Goal: Transaction & Acquisition: Book appointment/travel/reservation

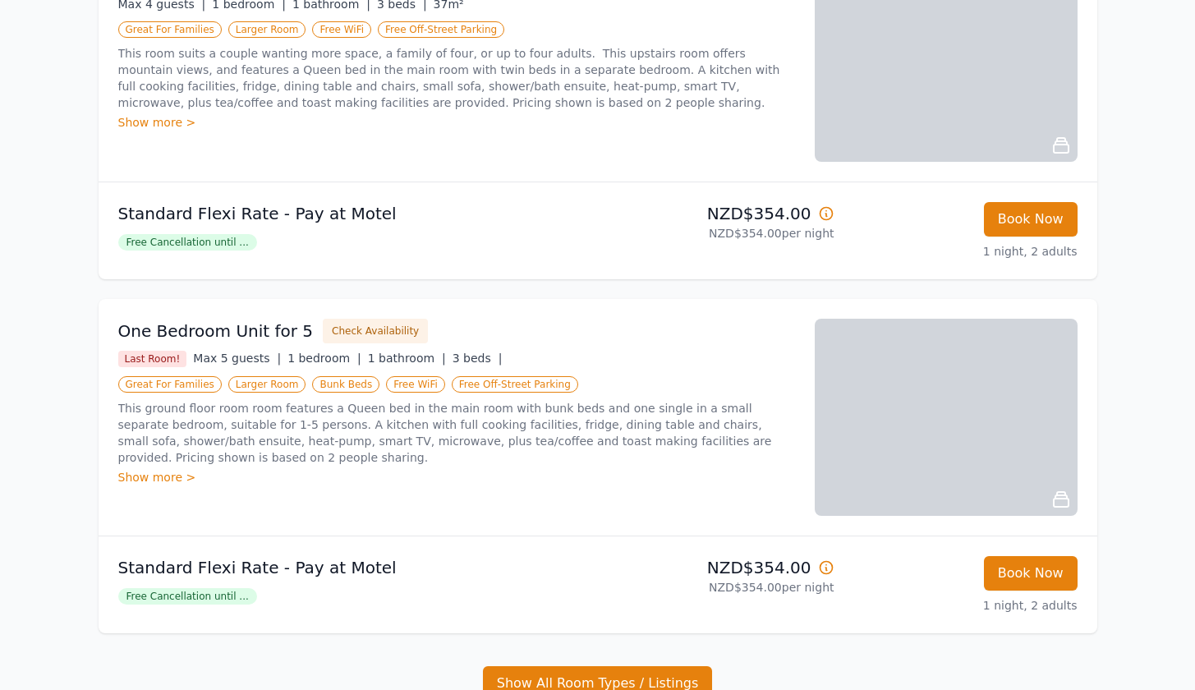
scroll to position [1044, 0]
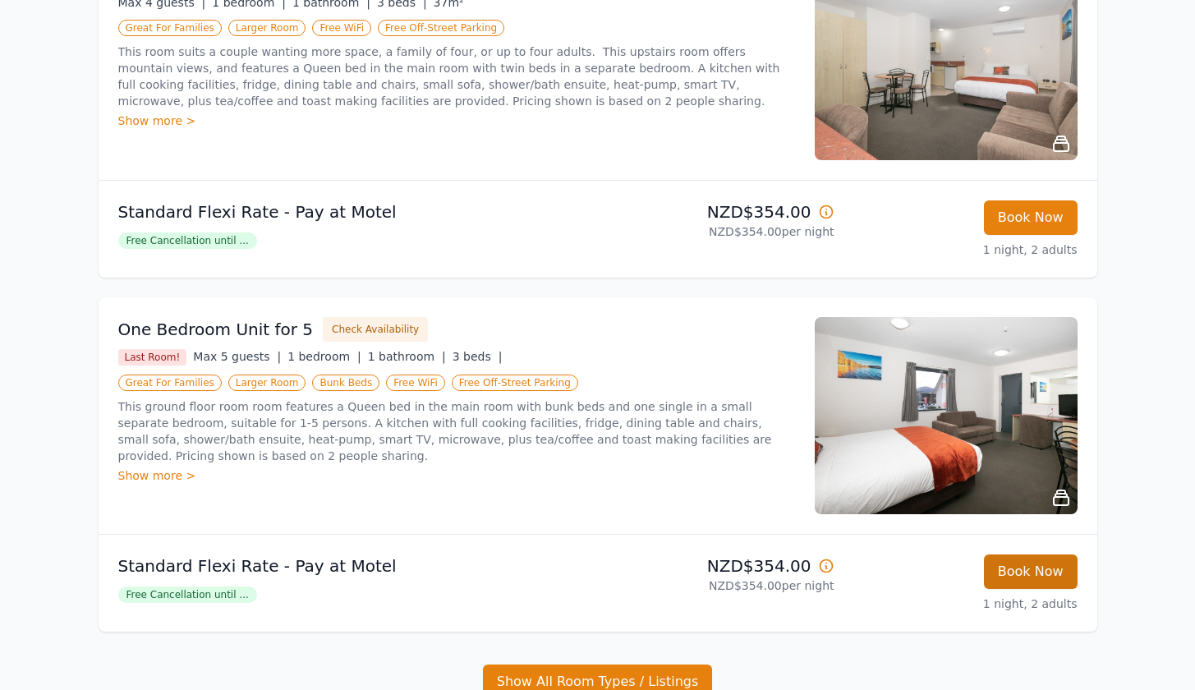
click at [1012, 574] on button "Book Now" at bounding box center [1031, 571] width 94 height 34
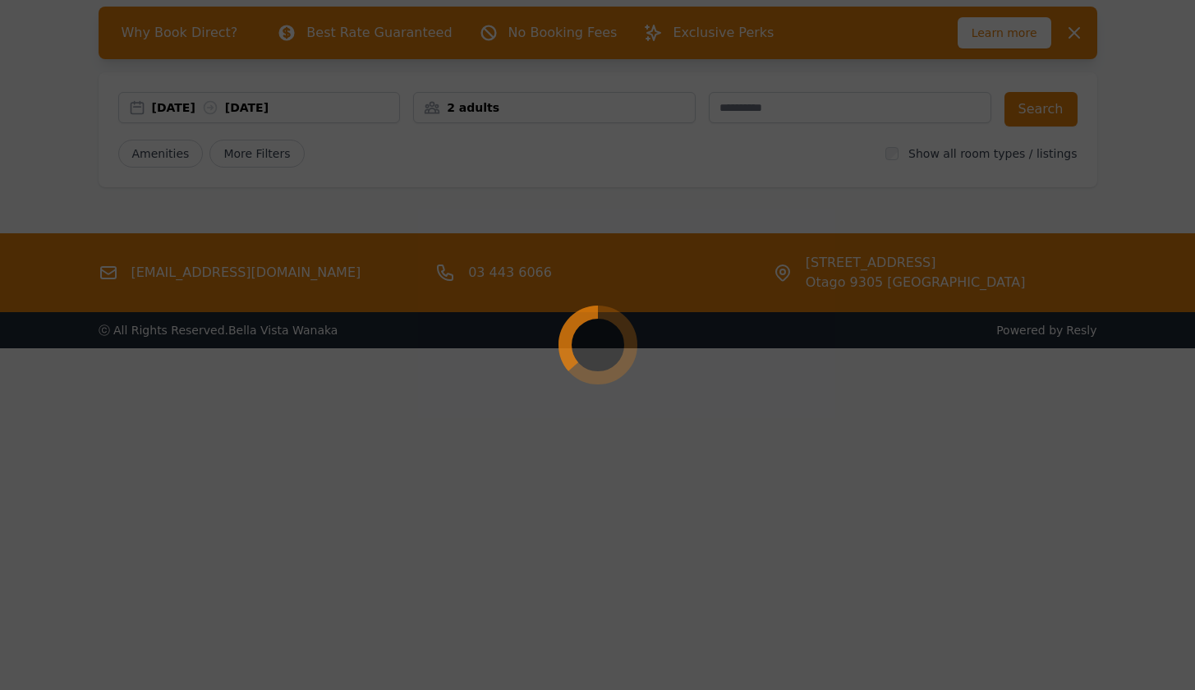
select select "**"
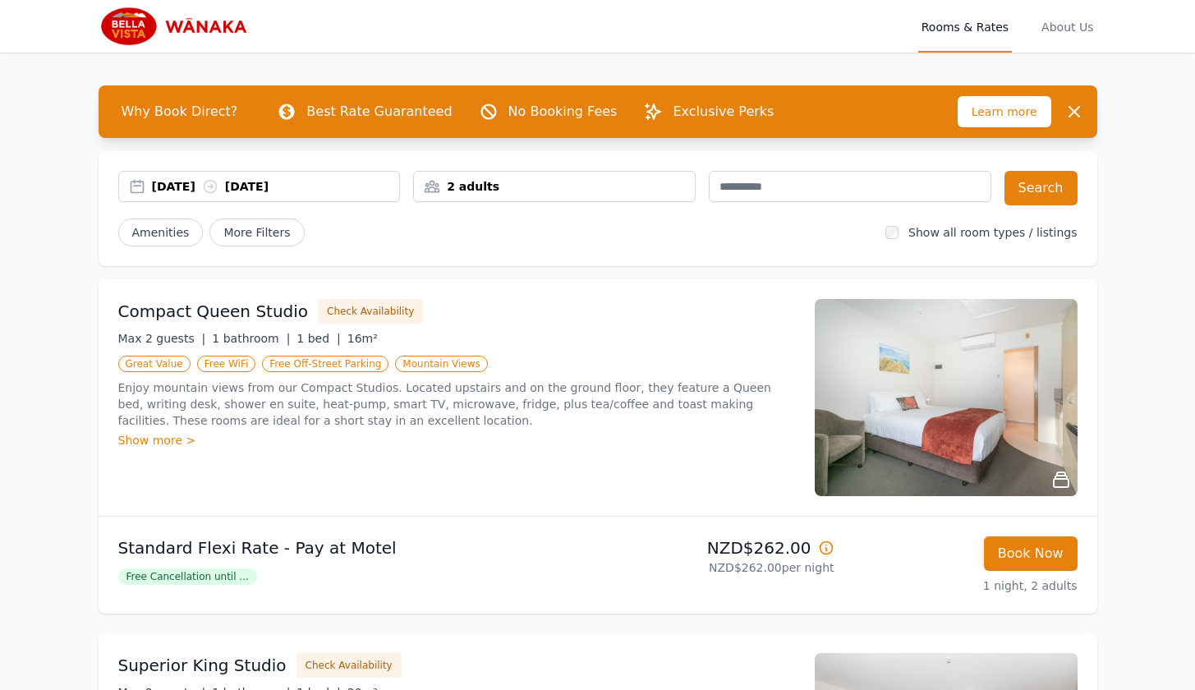
click at [461, 187] on div "2 adults" at bounding box center [554, 186] width 281 height 16
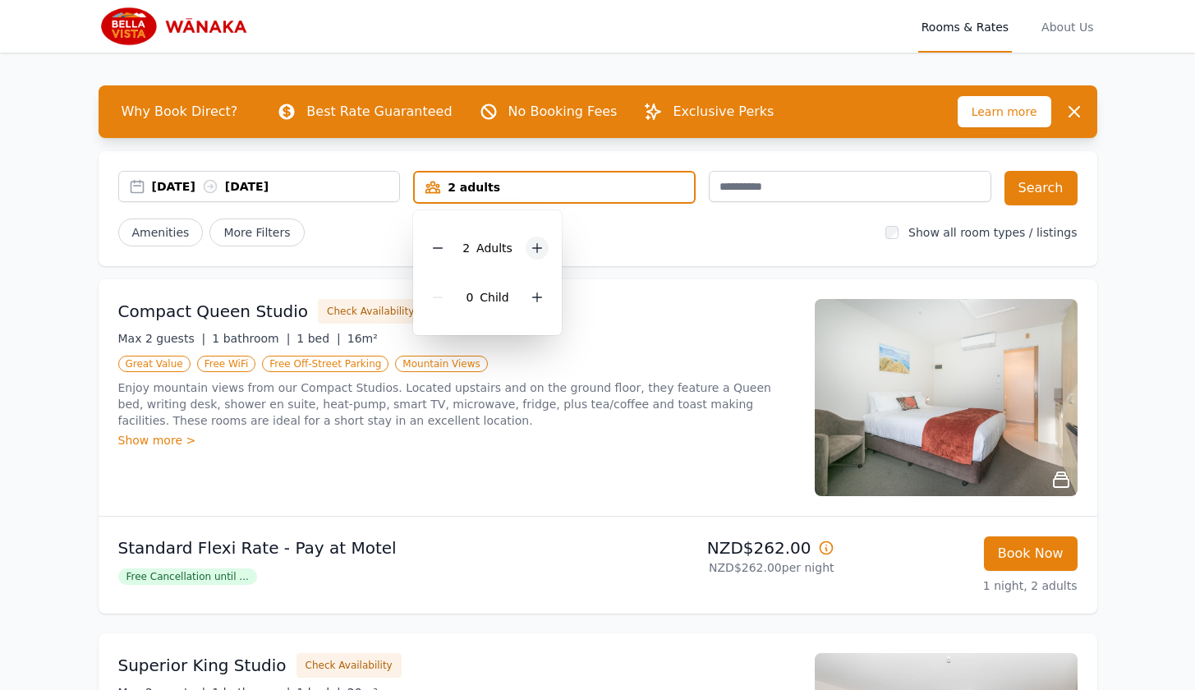
click at [539, 250] on icon at bounding box center [536, 247] width 13 height 13
click at [438, 253] on icon at bounding box center [437, 247] width 13 height 13
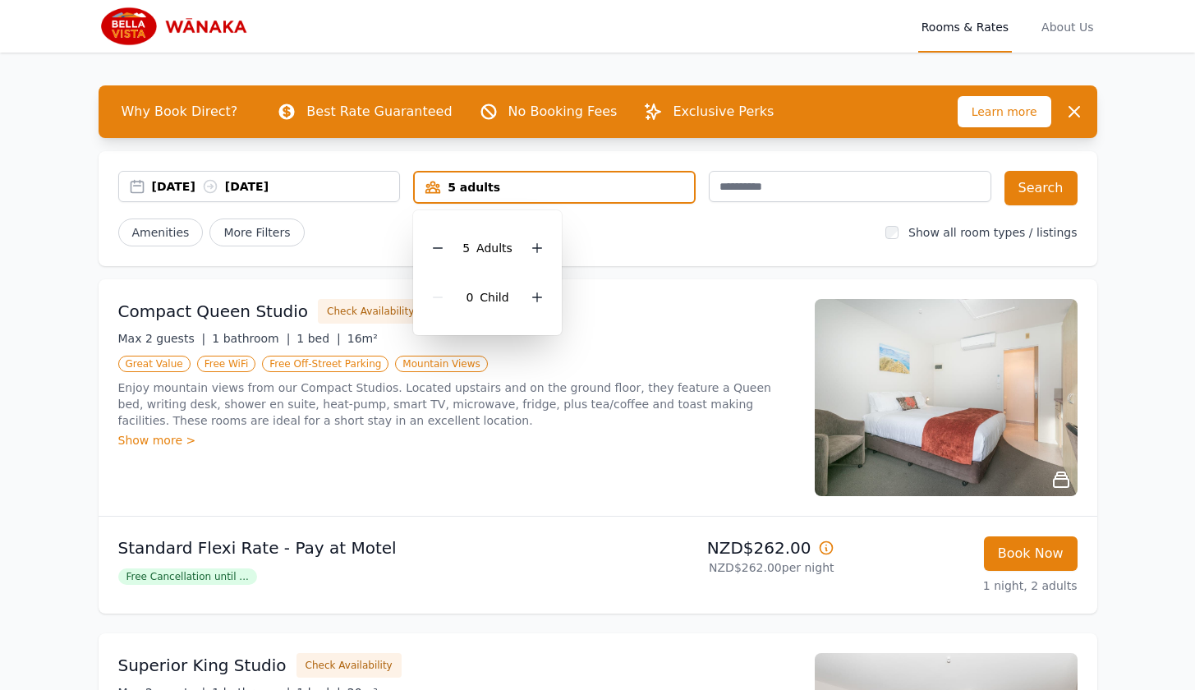
click at [605, 256] on div "20 Dec 2025 21 Dec 2025 5 adults 5 Adult s 0 Child Search Amenities More Filter…" at bounding box center [598, 208] width 999 height 115
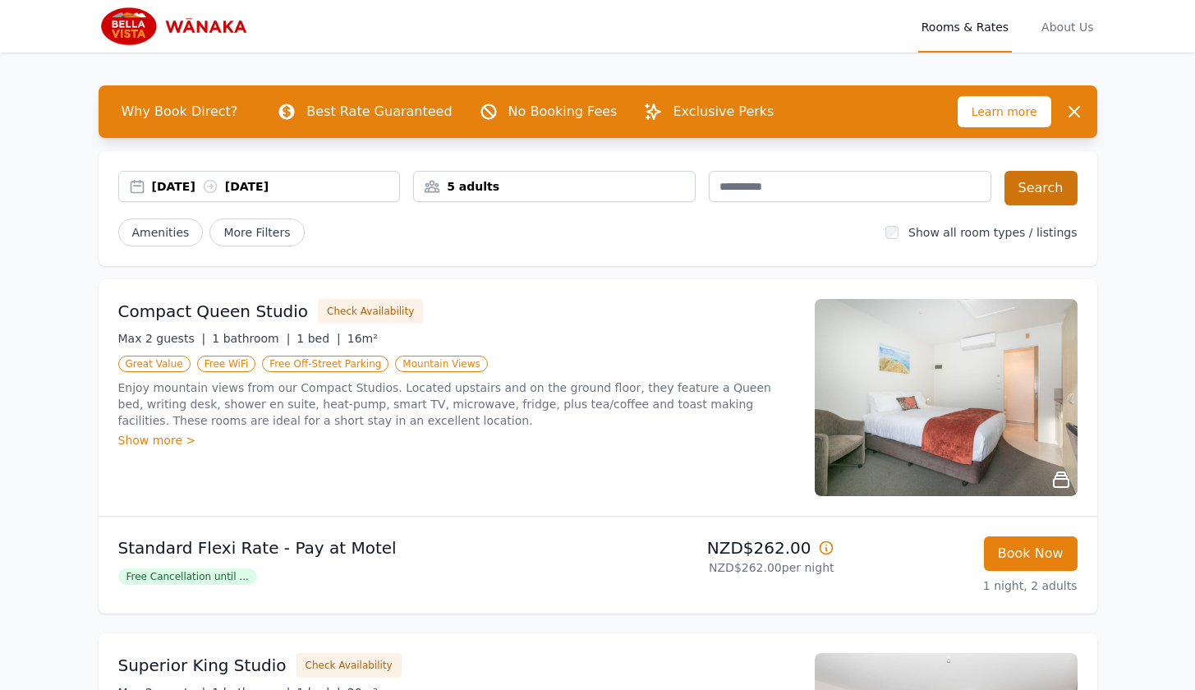
click at [1046, 204] on button "Search" at bounding box center [1040, 188] width 73 height 34
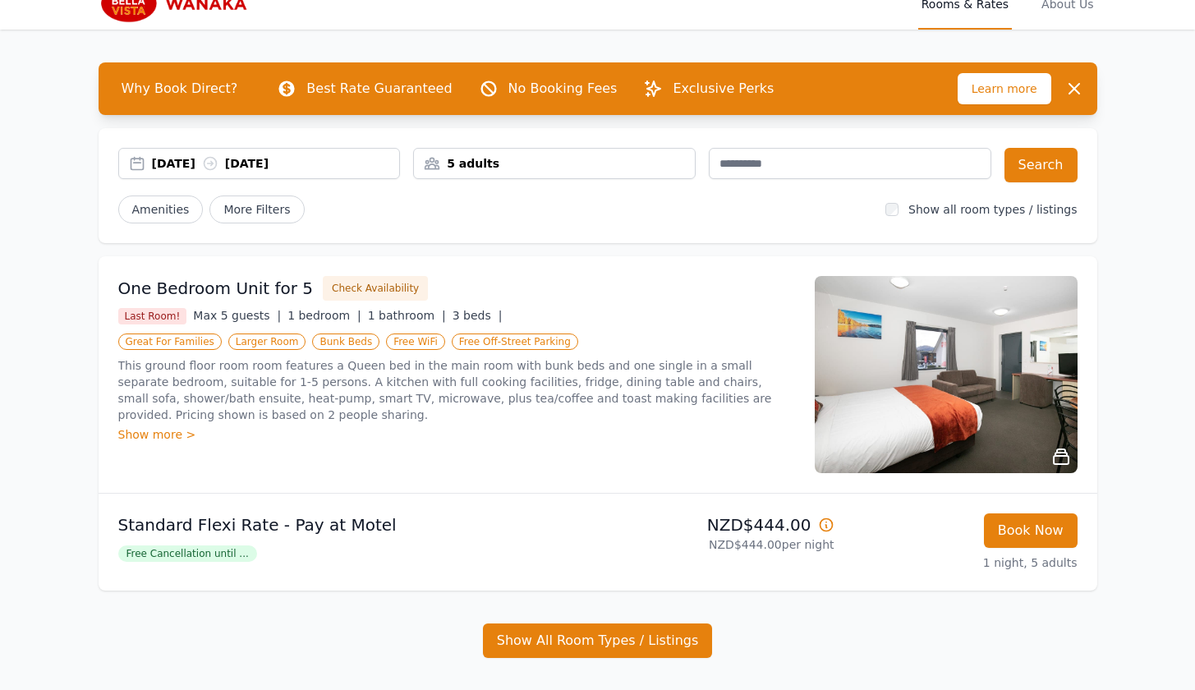
scroll to position [44, 0]
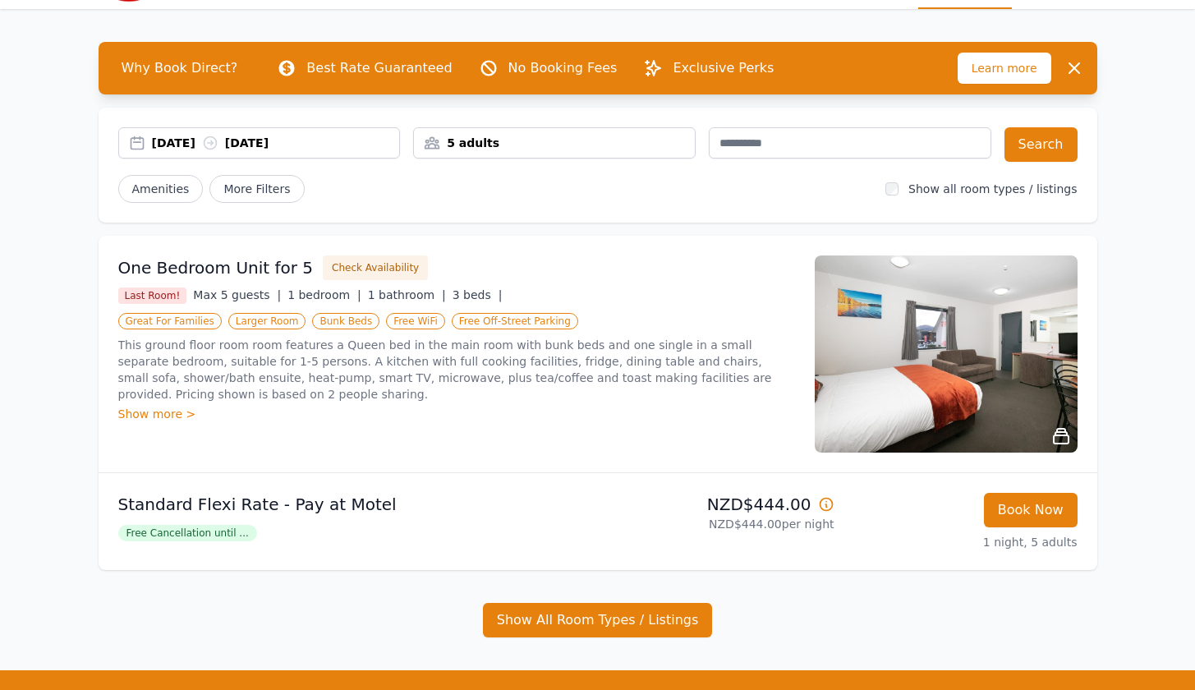
click at [216, 532] on span "Free Cancellation until ..." at bounding box center [187, 533] width 139 height 16
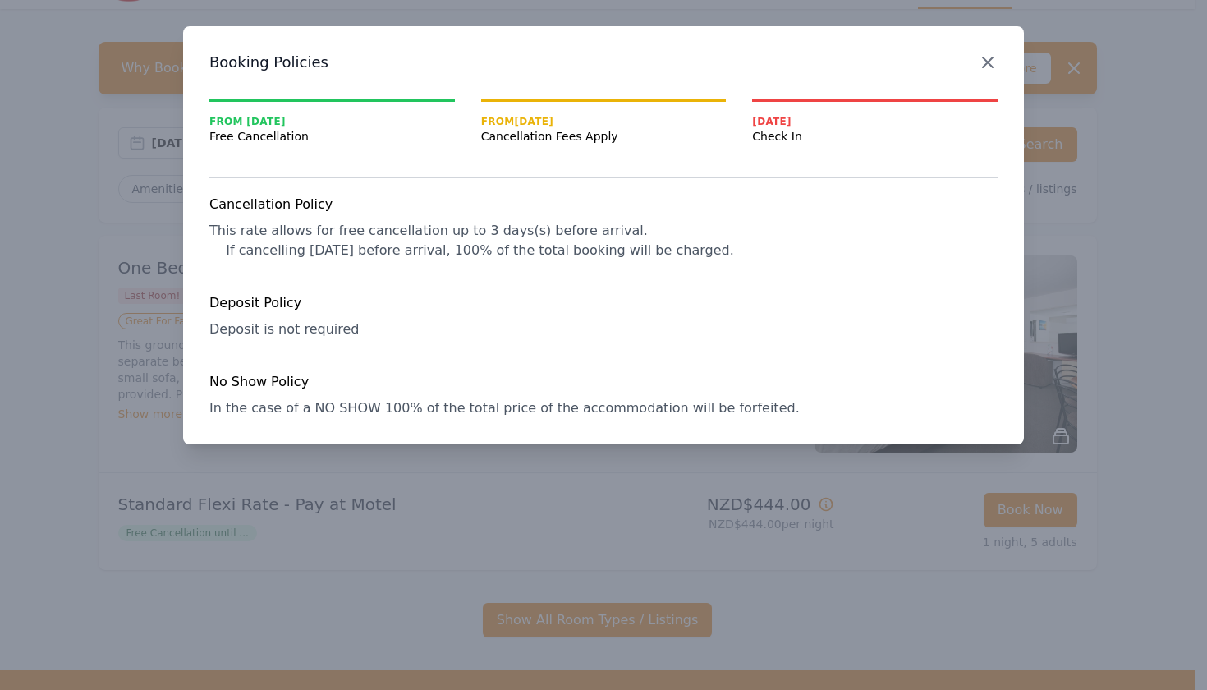
click at [985, 61] on icon "button" at bounding box center [988, 62] width 10 height 10
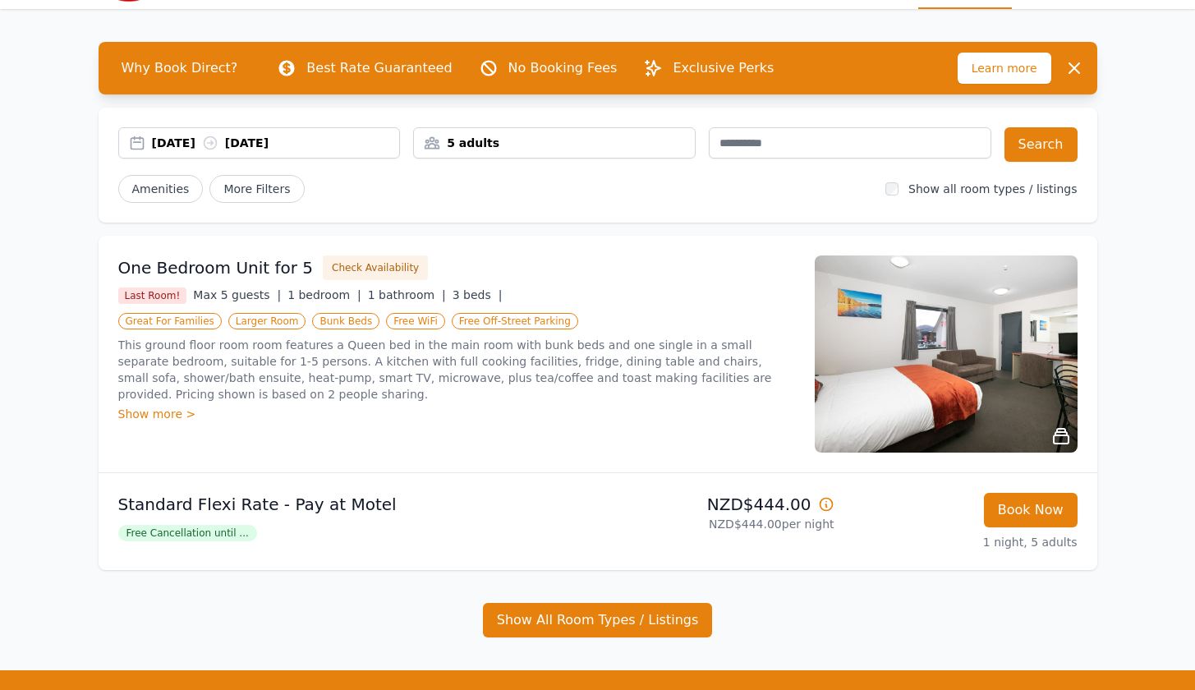
scroll to position [30, 0]
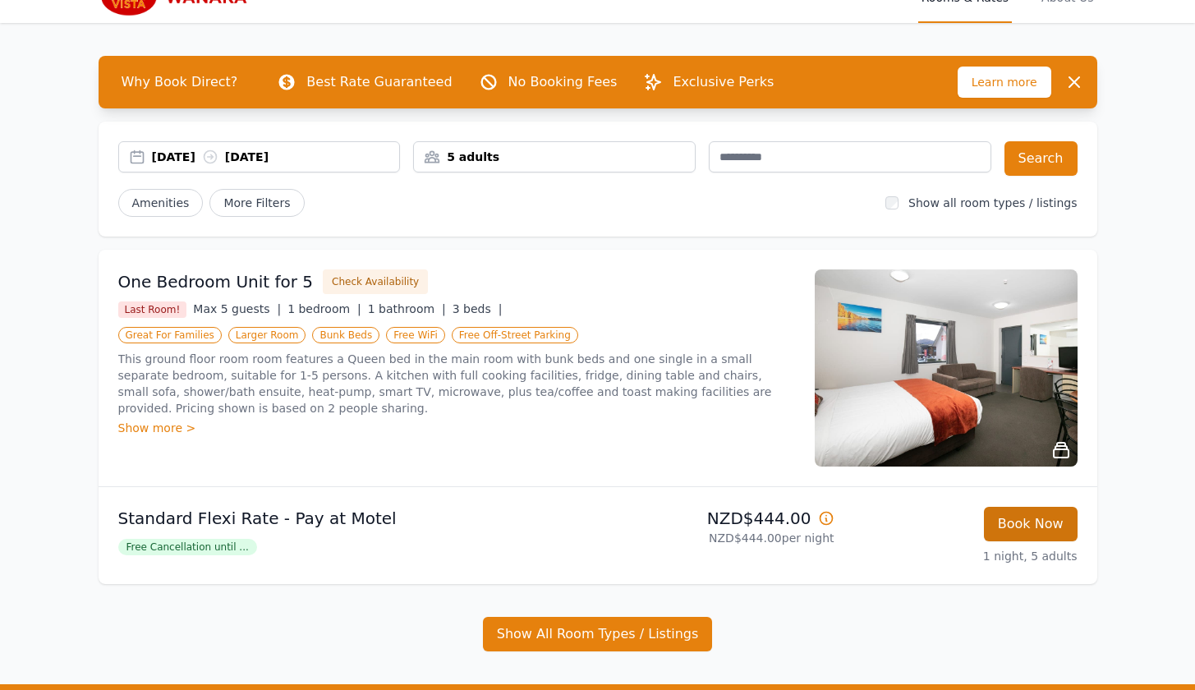
click at [1036, 519] on button "Book Now" at bounding box center [1031, 524] width 94 height 34
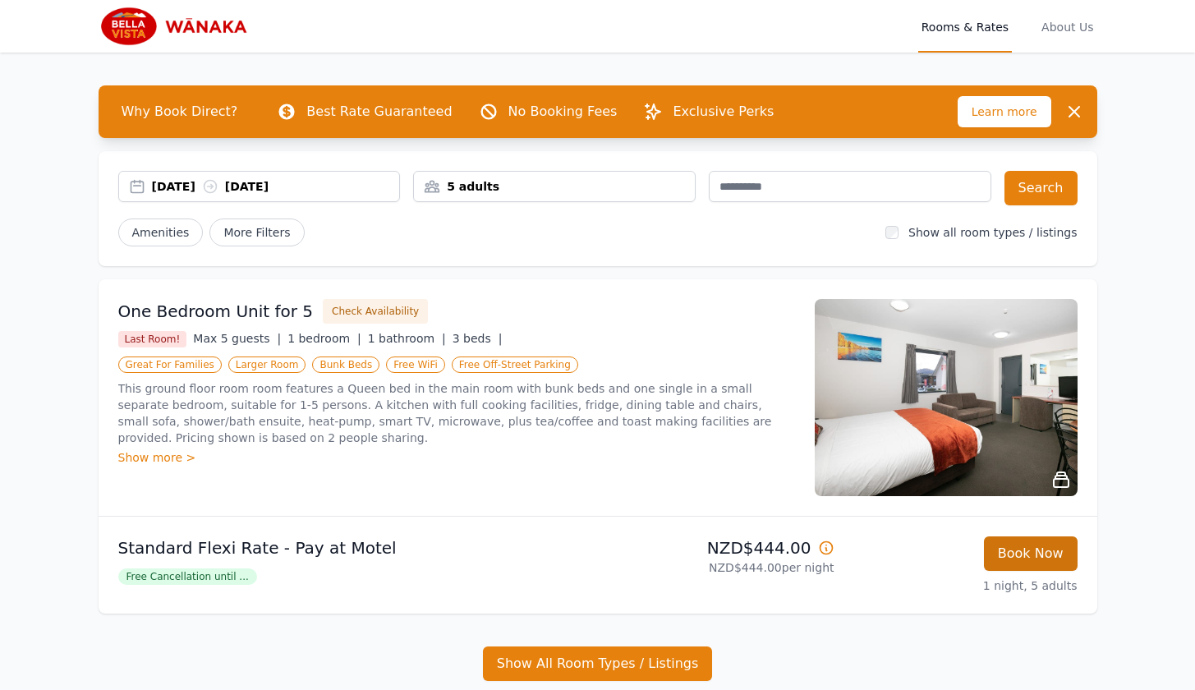
select select "**"
click at [241, 577] on span "Free Cancellation until ..." at bounding box center [187, 576] width 139 height 16
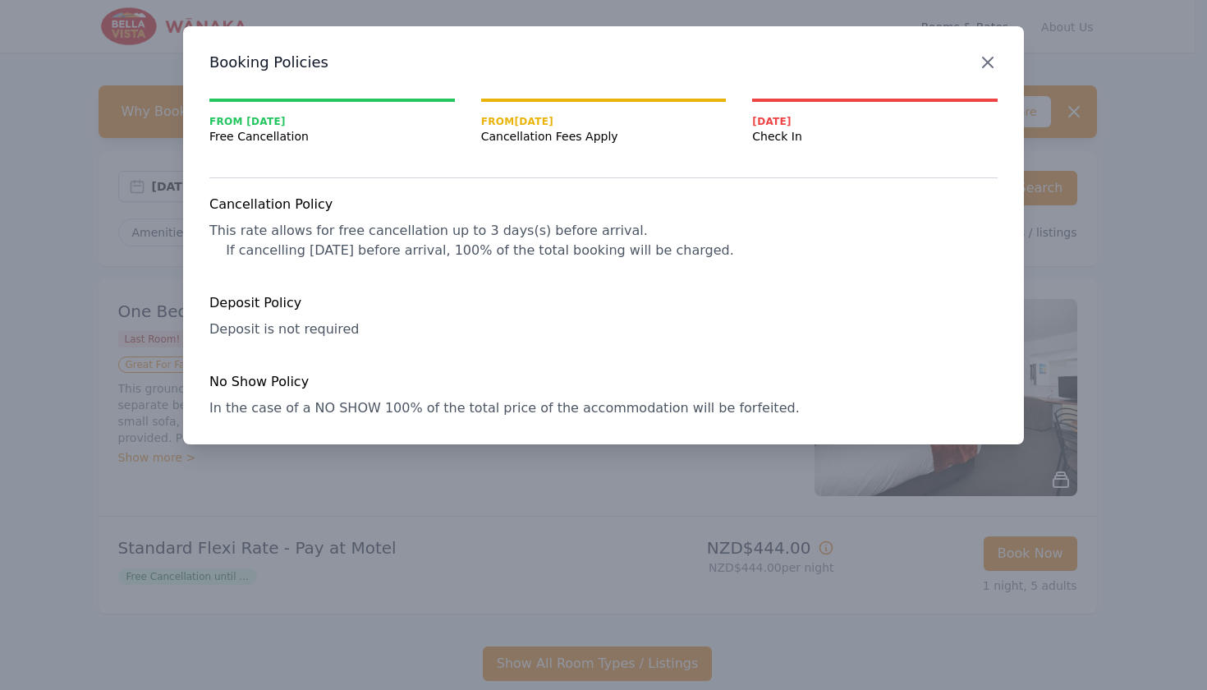
click at [994, 59] on icon "button" at bounding box center [988, 63] width 20 height 20
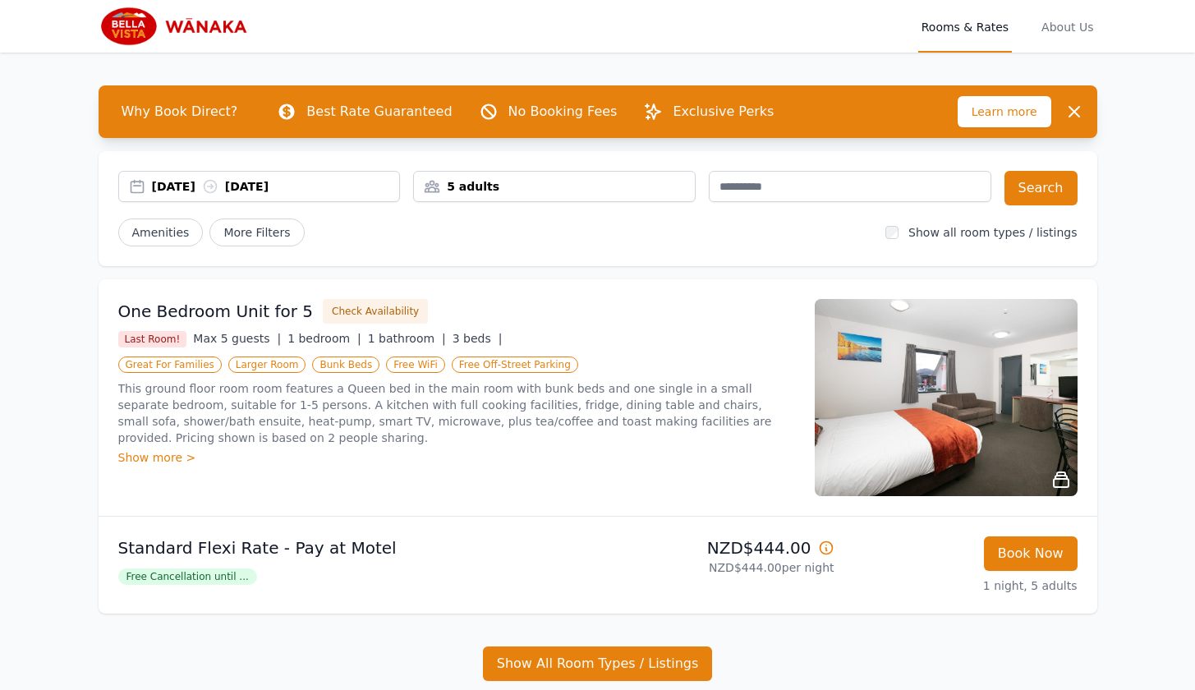
click at [506, 182] on div "5 adults" at bounding box center [554, 186] width 281 height 16
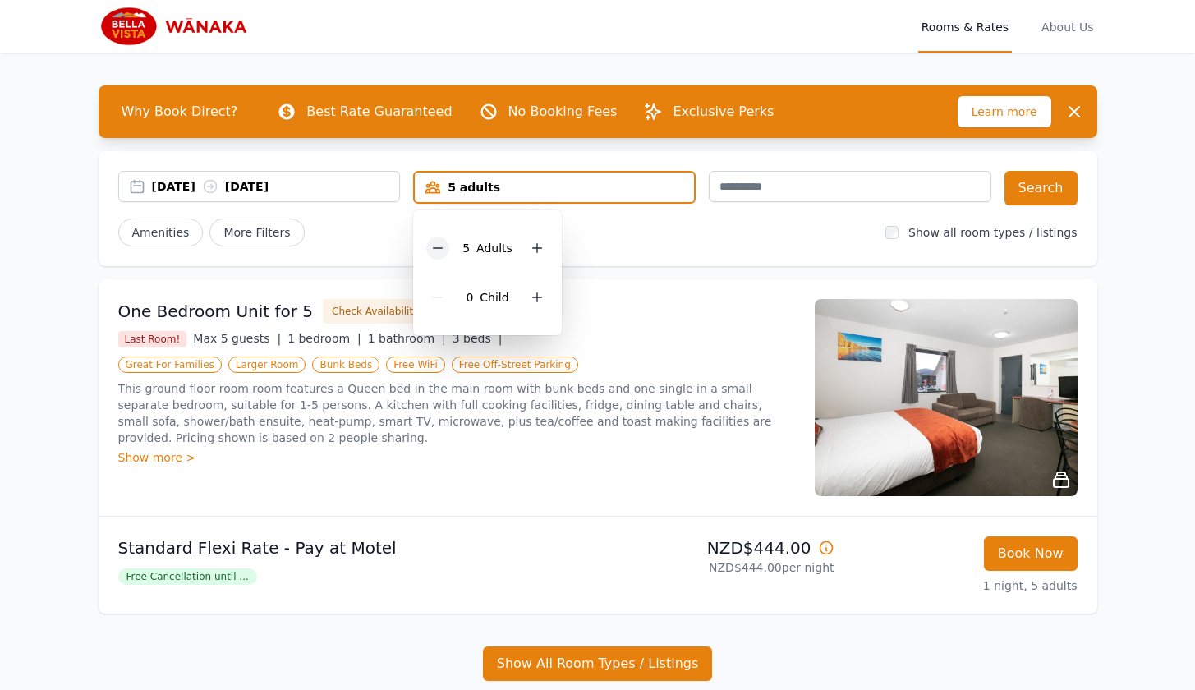
click at [443, 248] on icon at bounding box center [438, 248] width 9 height 0
click at [542, 303] on icon at bounding box center [536, 297] width 13 height 13
click at [709, 235] on div "Amenities More Filters" at bounding box center [495, 232] width 755 height 28
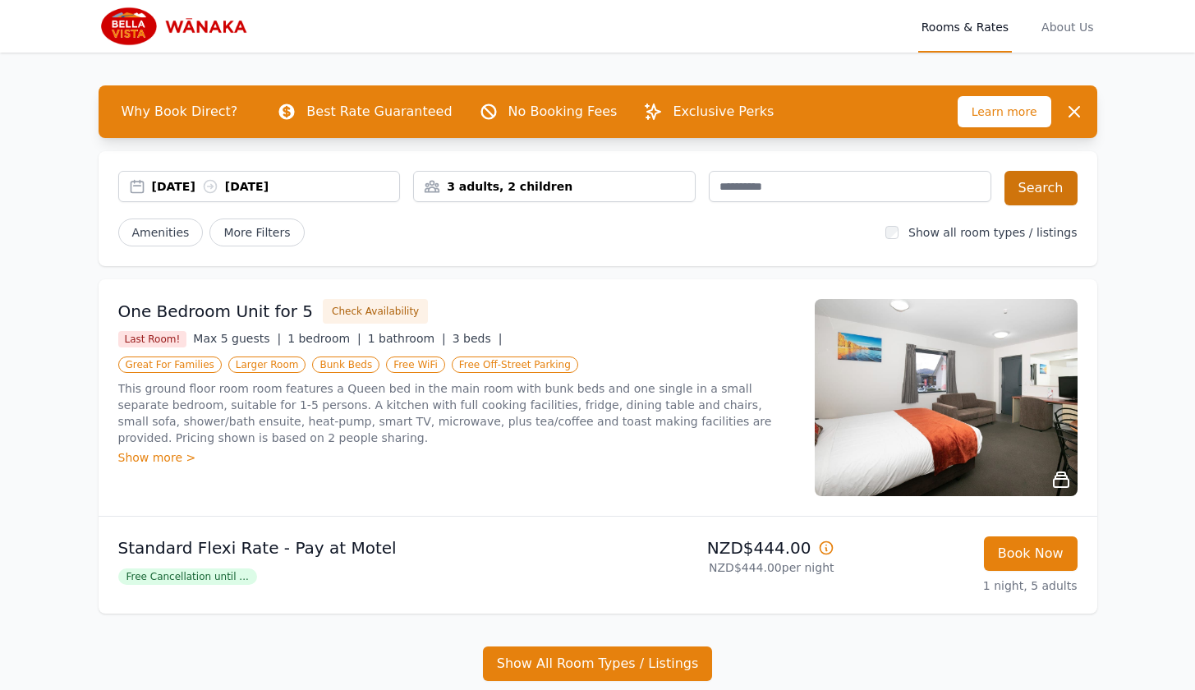
click at [1035, 195] on button "Search" at bounding box center [1040, 188] width 73 height 34
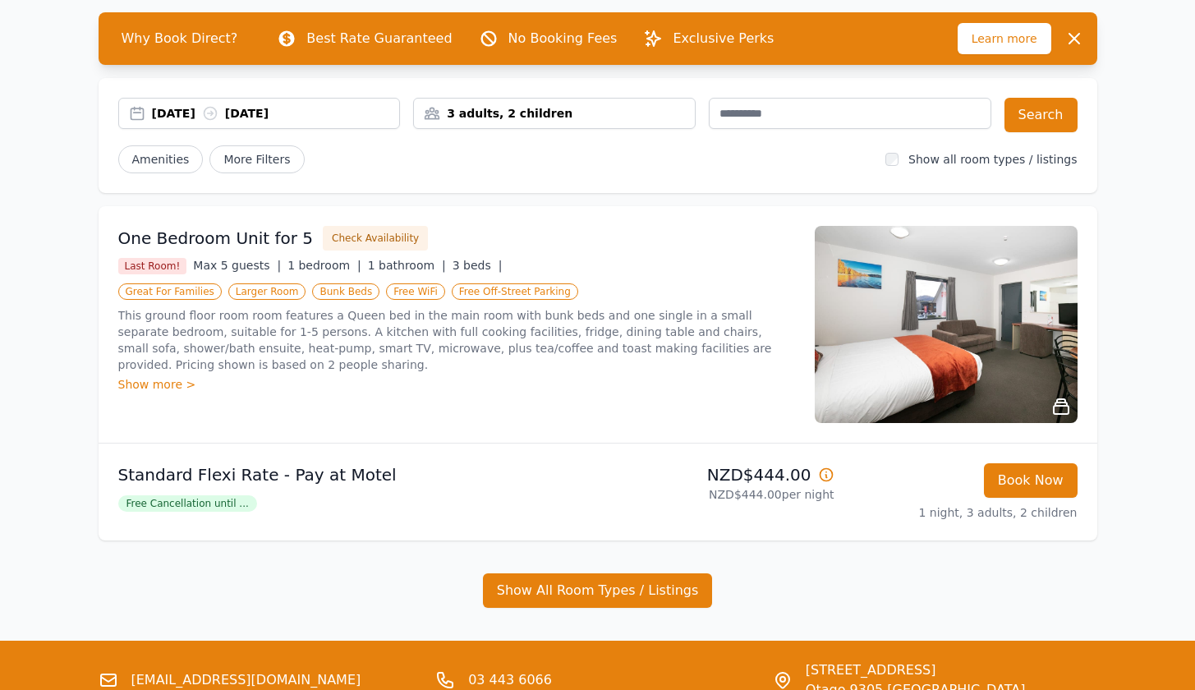
scroll to position [74, 0]
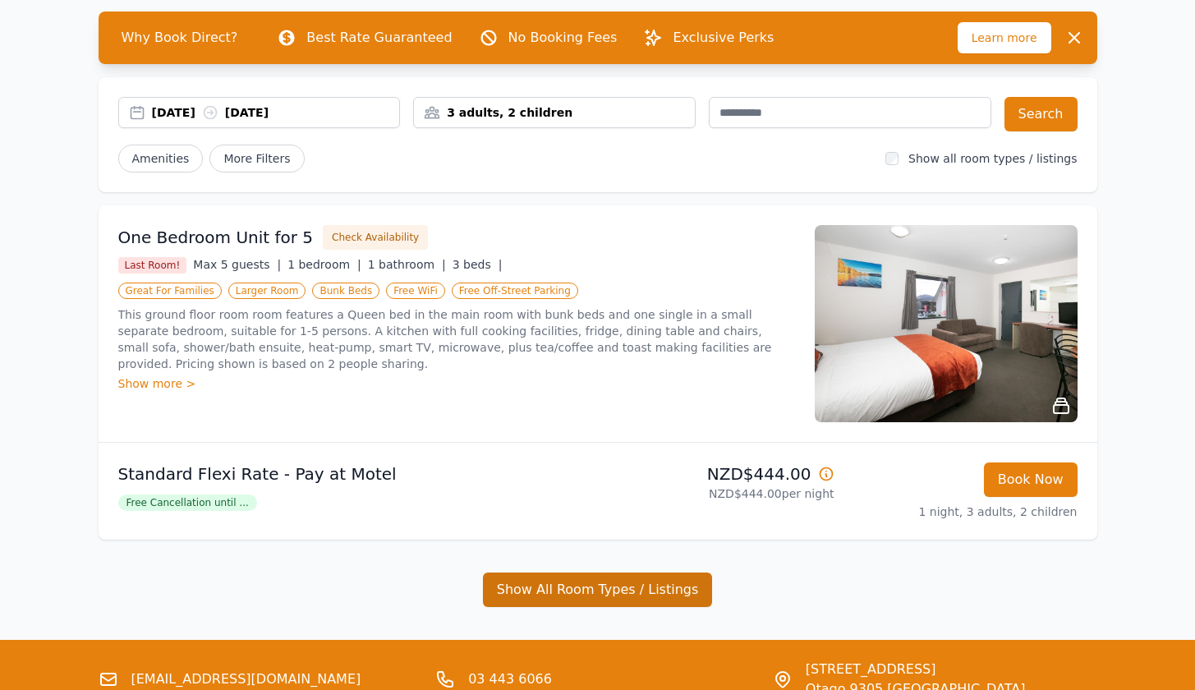
click at [662, 582] on button "Show All Room Types / Listings" at bounding box center [598, 589] width 230 height 34
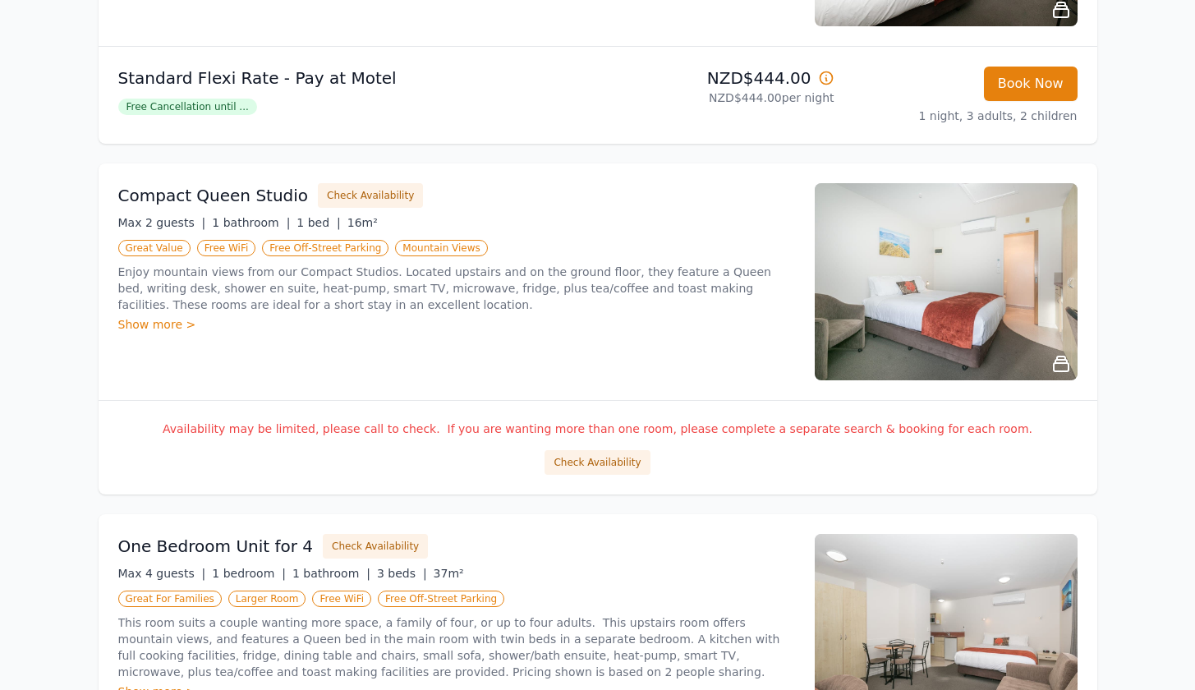
scroll to position [162, 0]
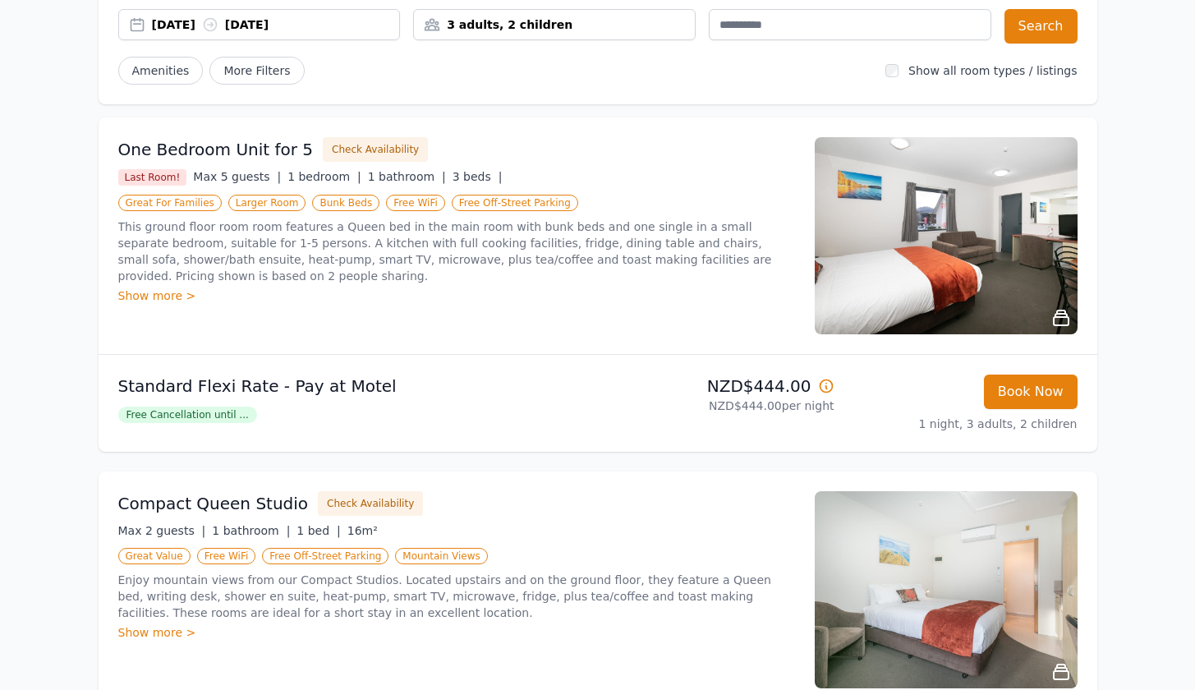
click at [221, 414] on span "Free Cancellation until ..." at bounding box center [187, 414] width 139 height 16
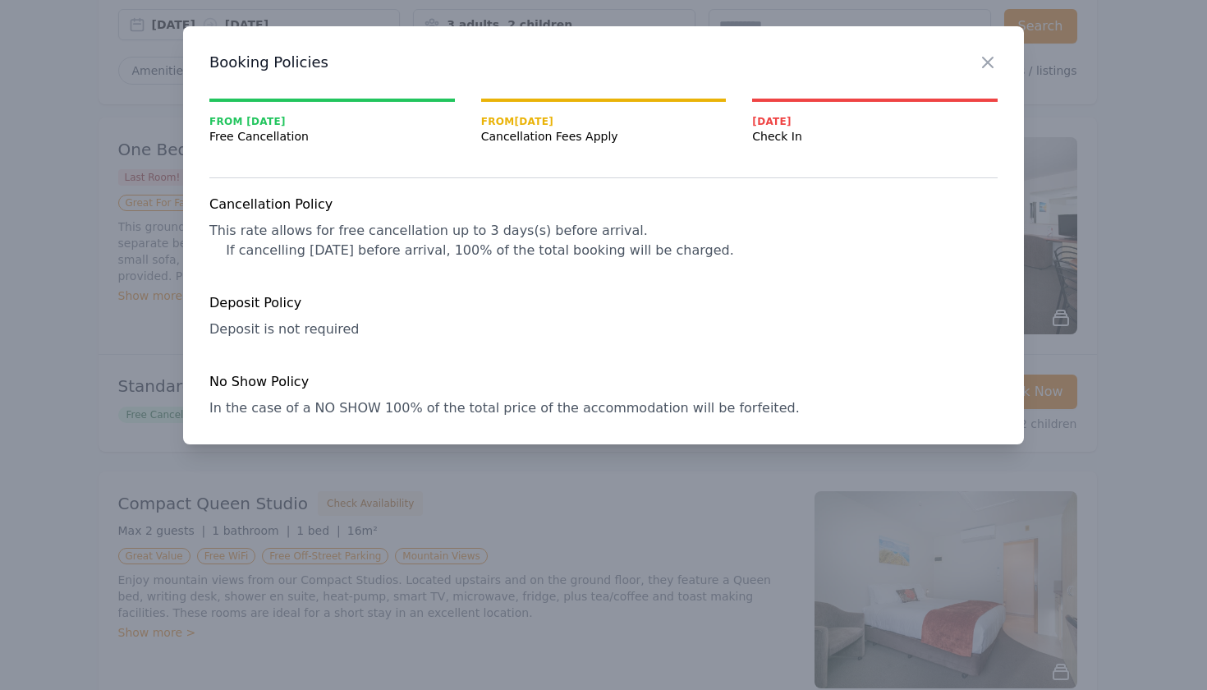
click at [972, 54] on h3 "Booking Policies" at bounding box center [603, 63] width 788 height 20
click at [995, 67] on icon "button" at bounding box center [988, 63] width 20 height 20
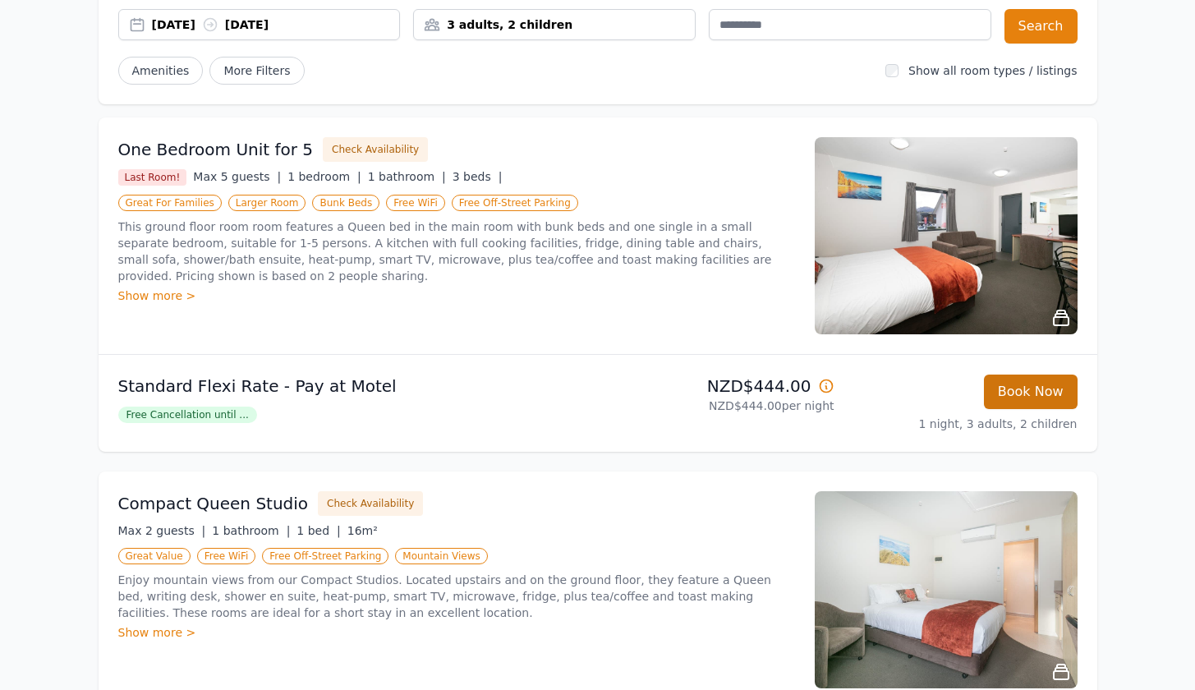
click at [1021, 396] on button "Book Now" at bounding box center [1031, 391] width 94 height 34
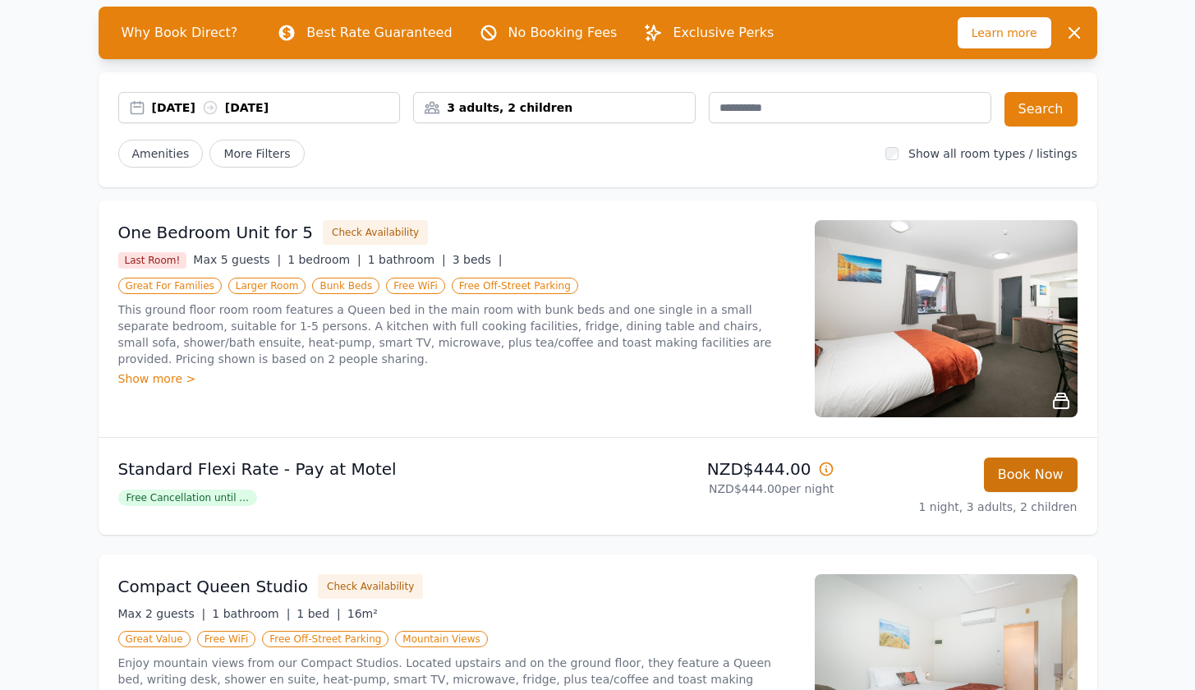
select select "**"
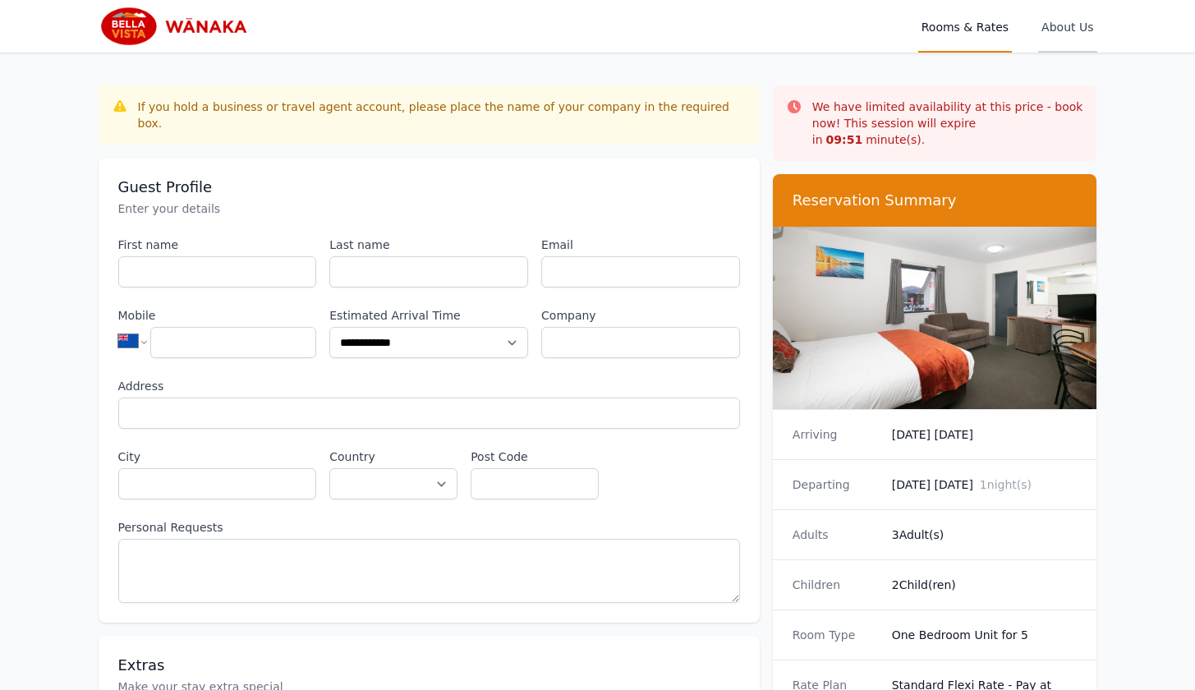
scroll to position [0, 0]
